Goal: Navigation & Orientation: Find specific page/section

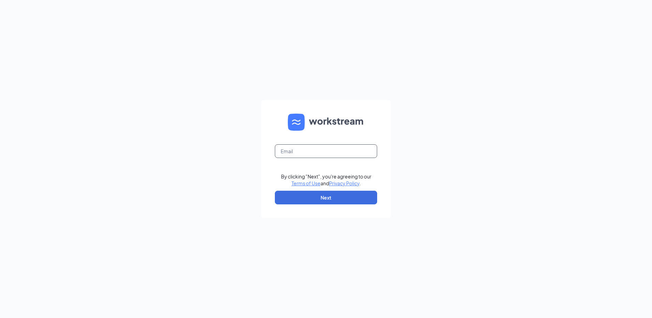
click at [306, 154] on input "text" at bounding box center [326, 151] width 102 height 14
type input "wen8443@southeastrestaurantgroup.com"
click at [330, 199] on button "Next" at bounding box center [326, 198] width 102 height 14
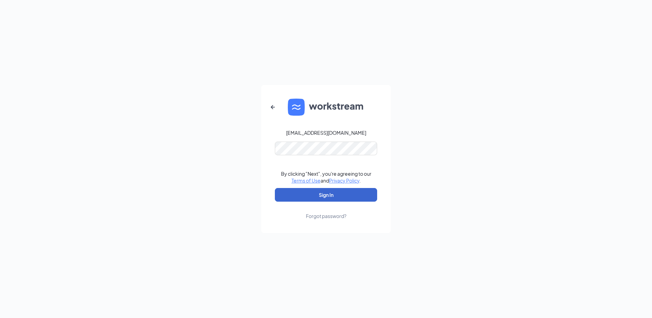
click at [330, 199] on button "Sign In" at bounding box center [326, 195] width 102 height 14
click at [327, 192] on button "Sign In" at bounding box center [326, 195] width 102 height 14
click at [278, 194] on button "Sign In" at bounding box center [326, 195] width 102 height 14
click at [304, 197] on button "Sign In" at bounding box center [326, 195] width 102 height 14
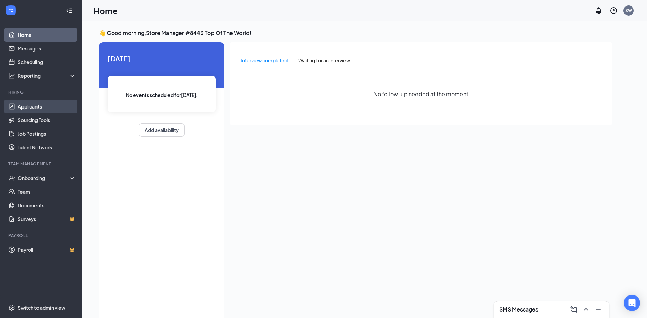
click at [30, 106] on link "Applicants" at bounding box center [47, 107] width 58 height 14
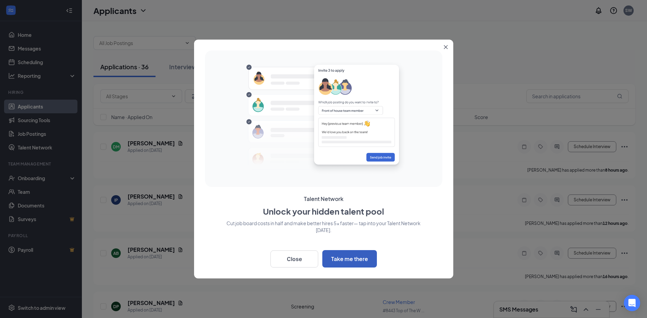
click at [338, 260] on button "Take me there" at bounding box center [349, 258] width 55 height 17
click at [296, 260] on button "Close" at bounding box center [294, 258] width 48 height 17
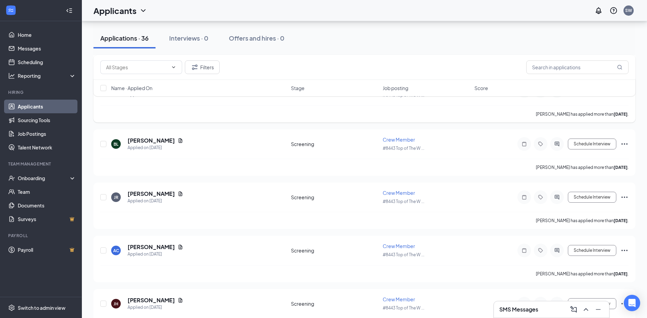
scroll to position [1731, 0]
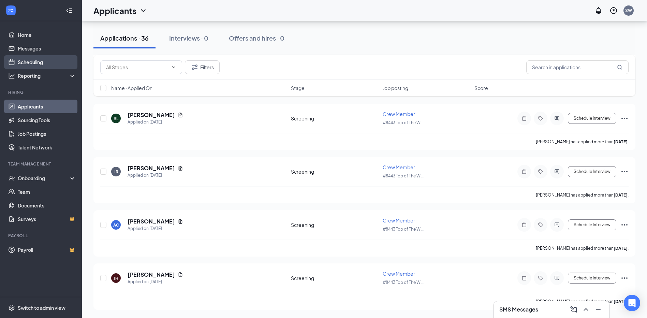
click at [28, 61] on link "Scheduling" at bounding box center [47, 62] width 58 height 14
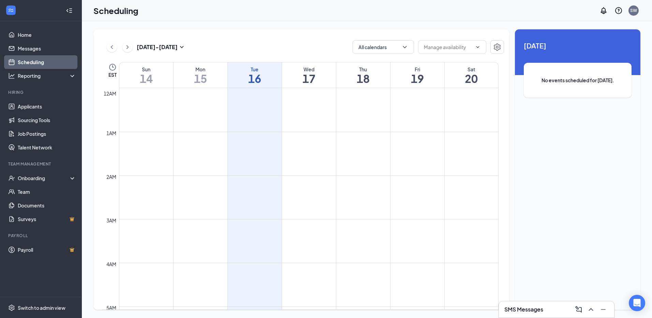
scroll to position [335, 0]
click at [471, 50] on input "text" at bounding box center [448, 47] width 48 height 8
click at [26, 250] on link "Payroll" at bounding box center [47, 250] width 58 height 14
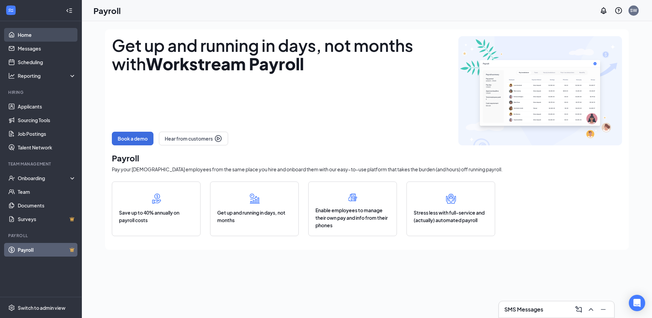
click at [24, 36] on link "Home" at bounding box center [47, 35] width 58 height 14
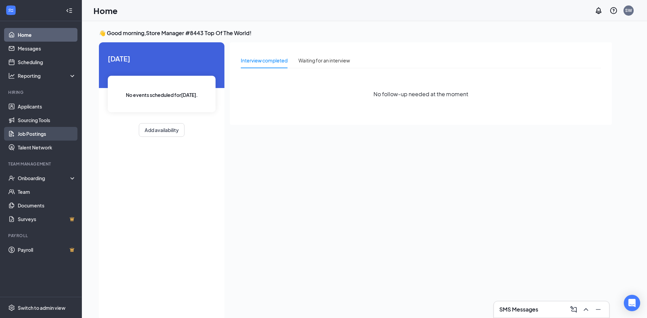
click at [25, 133] on link "Job Postings" at bounding box center [47, 134] width 58 height 14
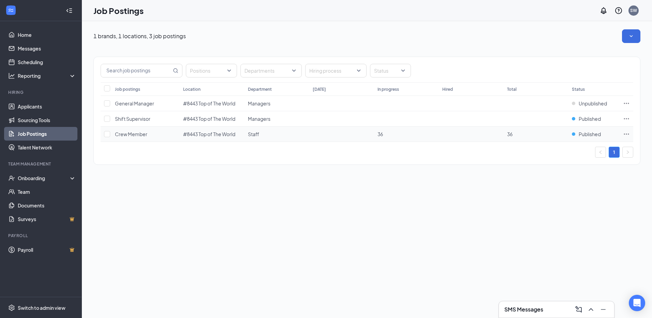
click at [626, 133] on icon "Ellipses" at bounding box center [626, 134] width 7 height 7
